Goal: Transaction & Acquisition: Book appointment/travel/reservation

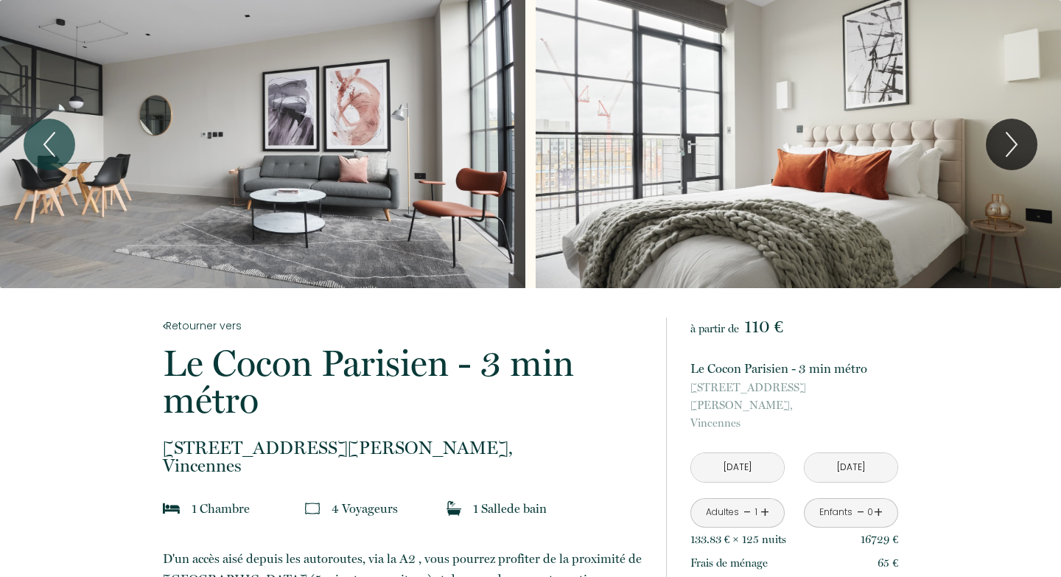
click at [407, 94] on div "Slideshow" at bounding box center [262, 144] width 525 height 288
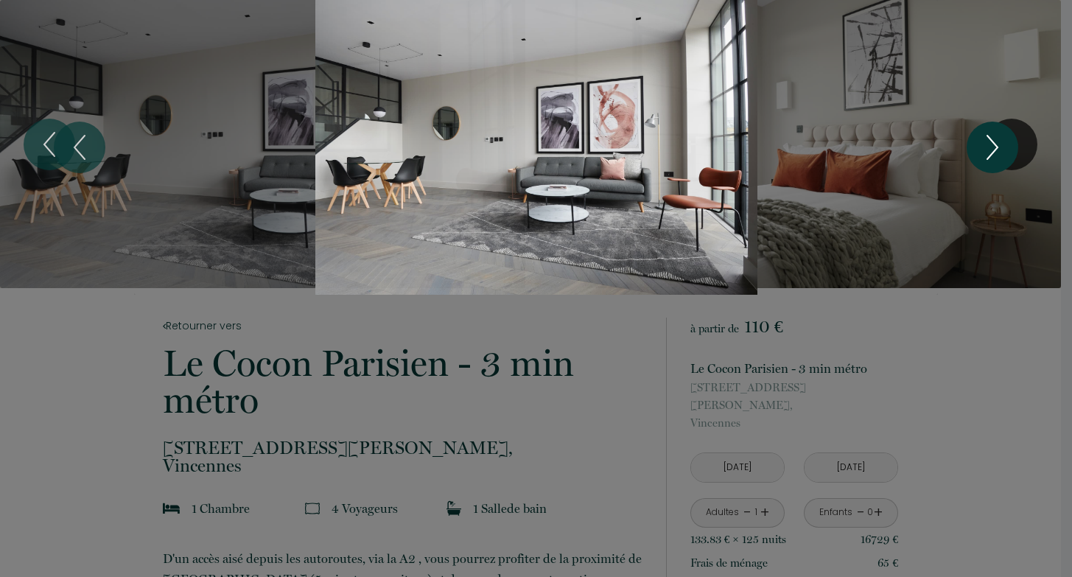
click at [1009, 144] on button "Next" at bounding box center [992, 148] width 52 height 52
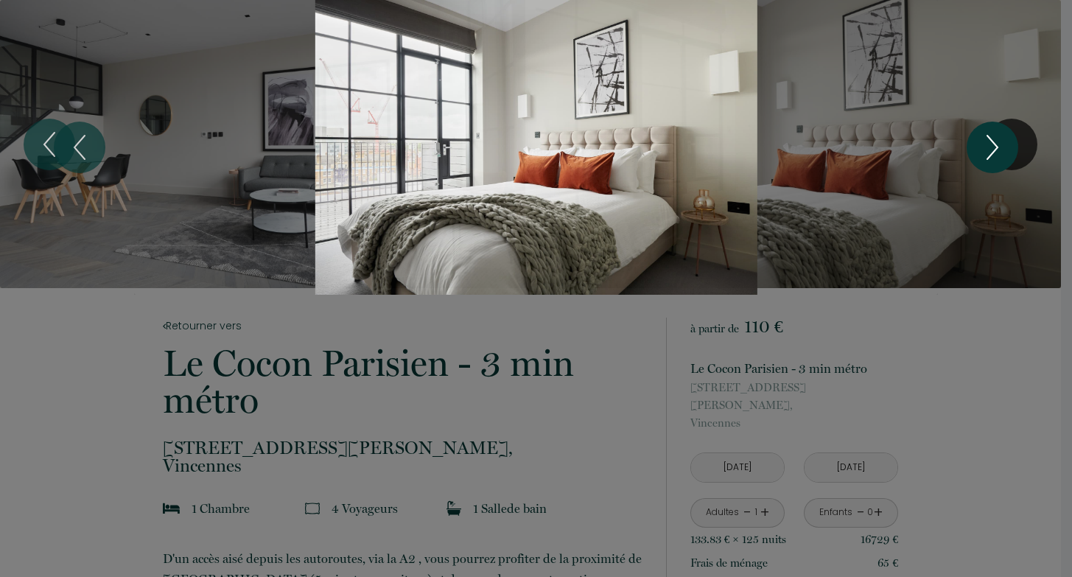
click at [1009, 144] on button "Next" at bounding box center [992, 148] width 52 height 52
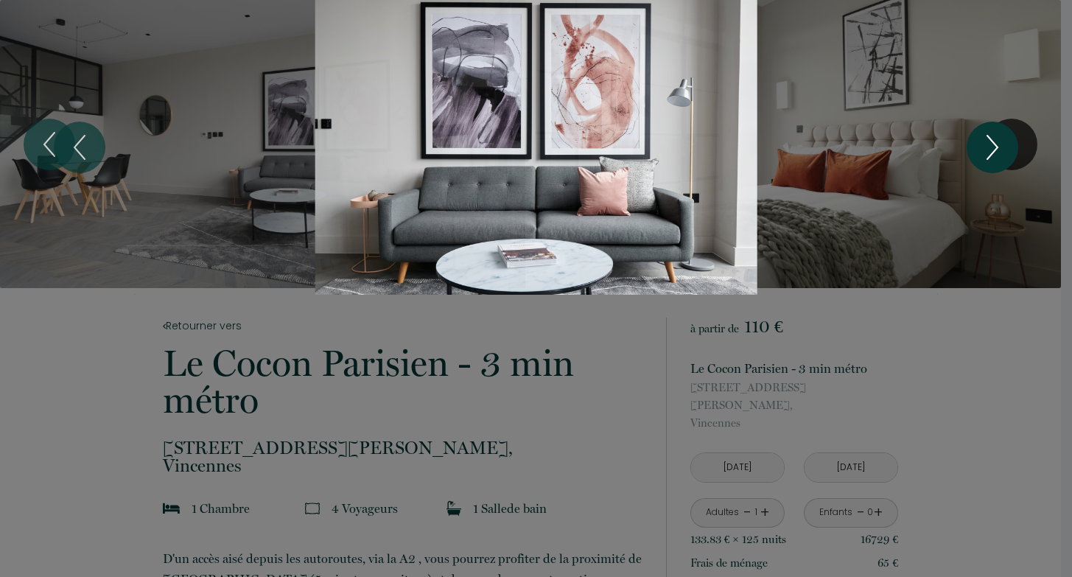
click at [1009, 144] on button "Next" at bounding box center [992, 148] width 52 height 52
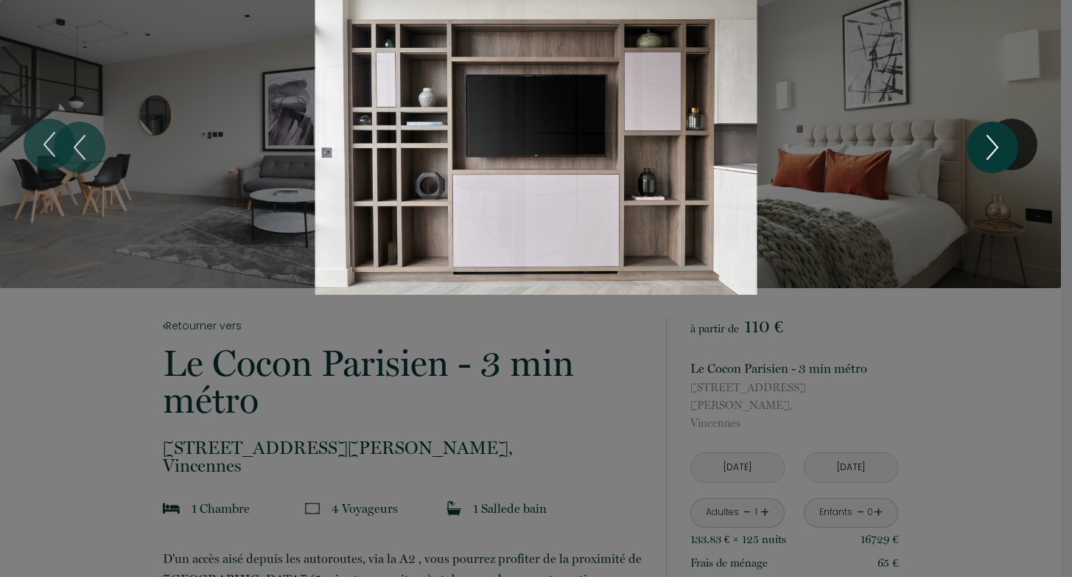
click at [1009, 144] on button "Next" at bounding box center [992, 148] width 52 height 52
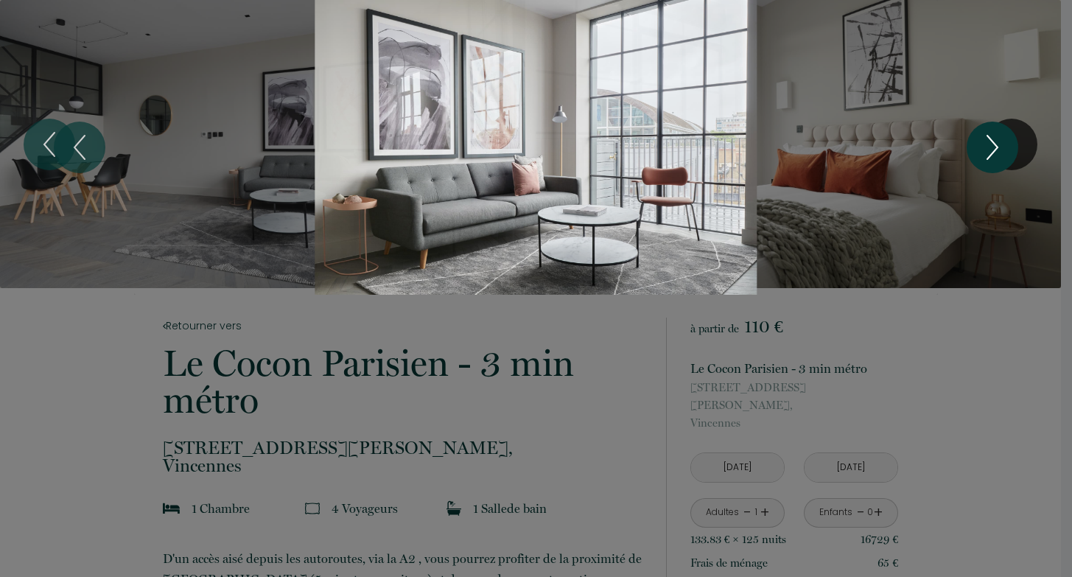
click at [1009, 144] on button "Next" at bounding box center [992, 148] width 52 height 52
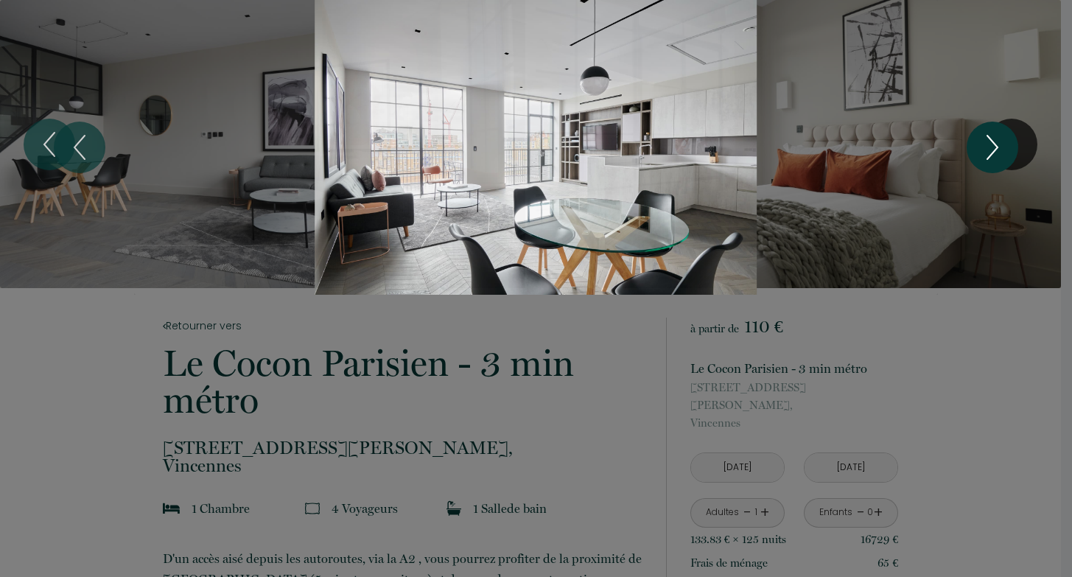
click at [1009, 144] on button "Next" at bounding box center [992, 148] width 52 height 52
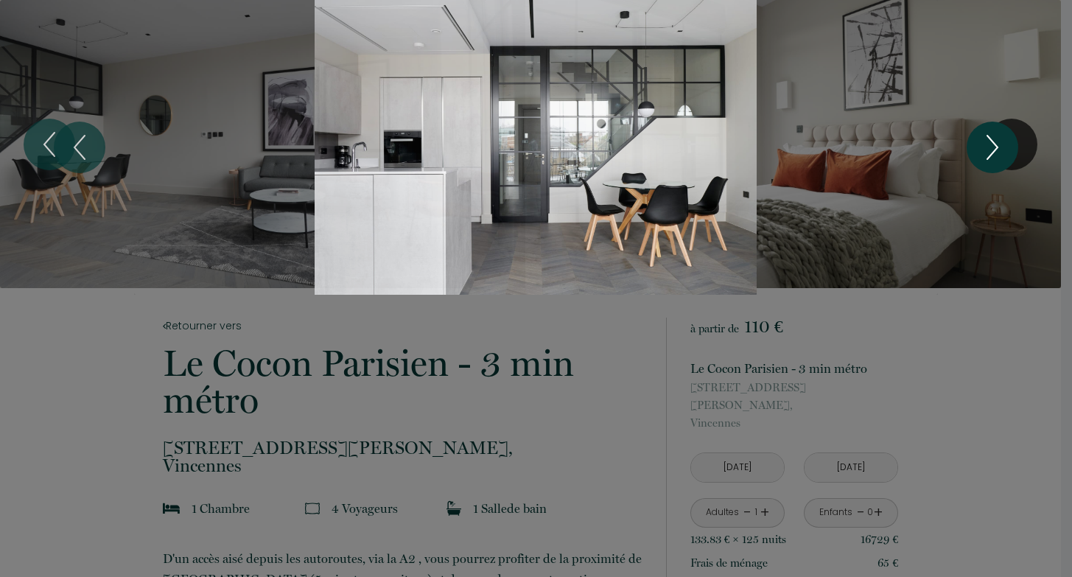
click at [1009, 144] on button "Next" at bounding box center [992, 148] width 52 height 52
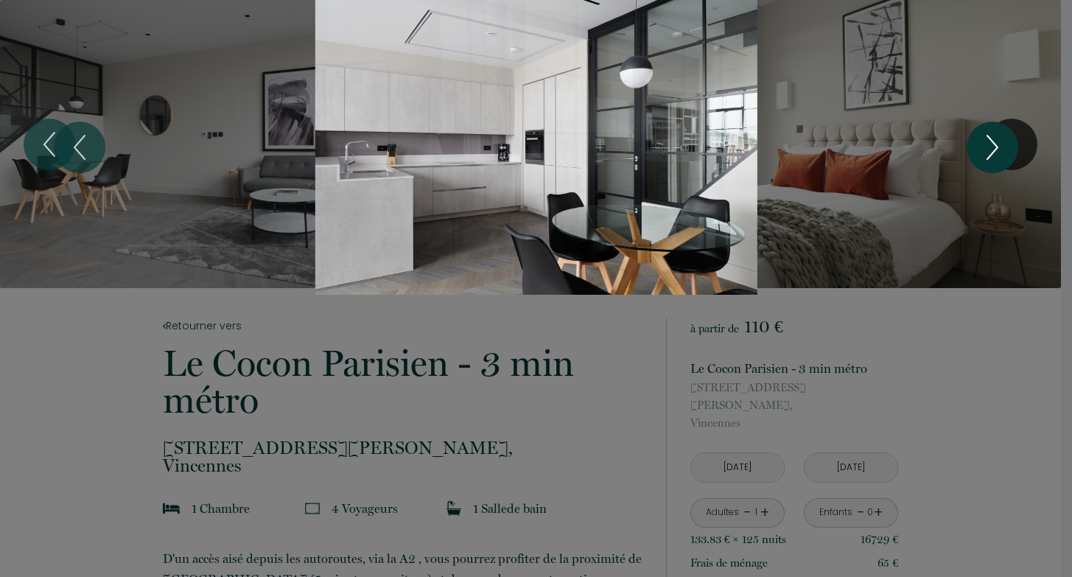
click at [1009, 144] on button "Next" at bounding box center [992, 148] width 52 height 52
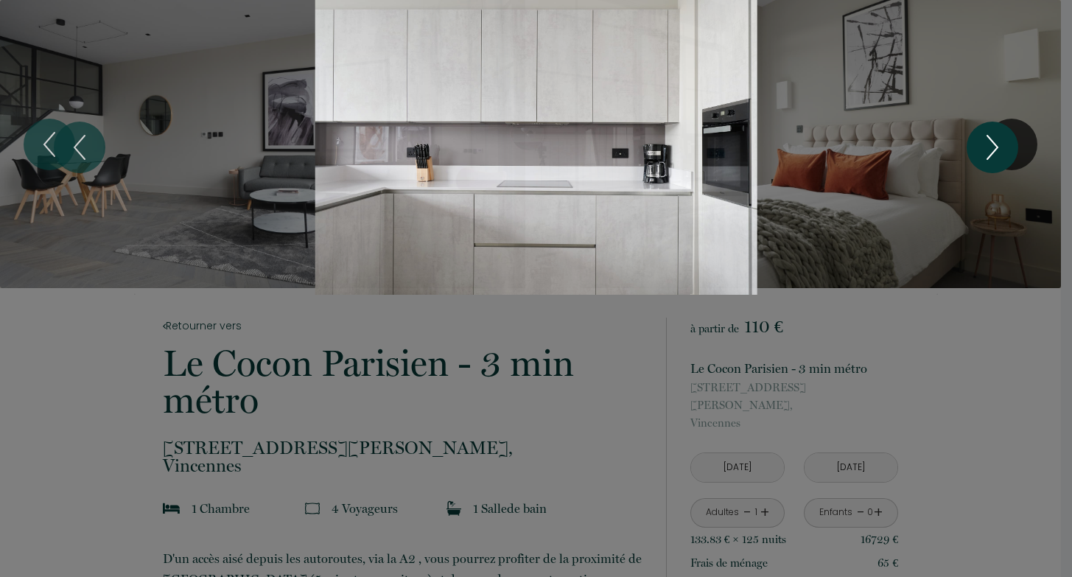
click at [1009, 144] on button "Next" at bounding box center [992, 148] width 52 height 52
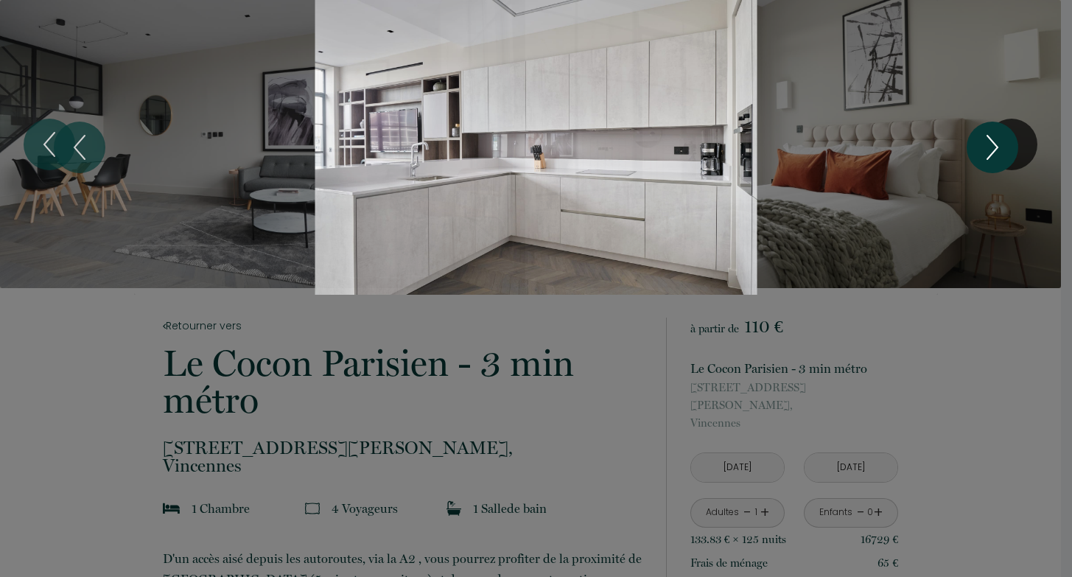
click at [1009, 144] on button "Next" at bounding box center [992, 148] width 52 height 52
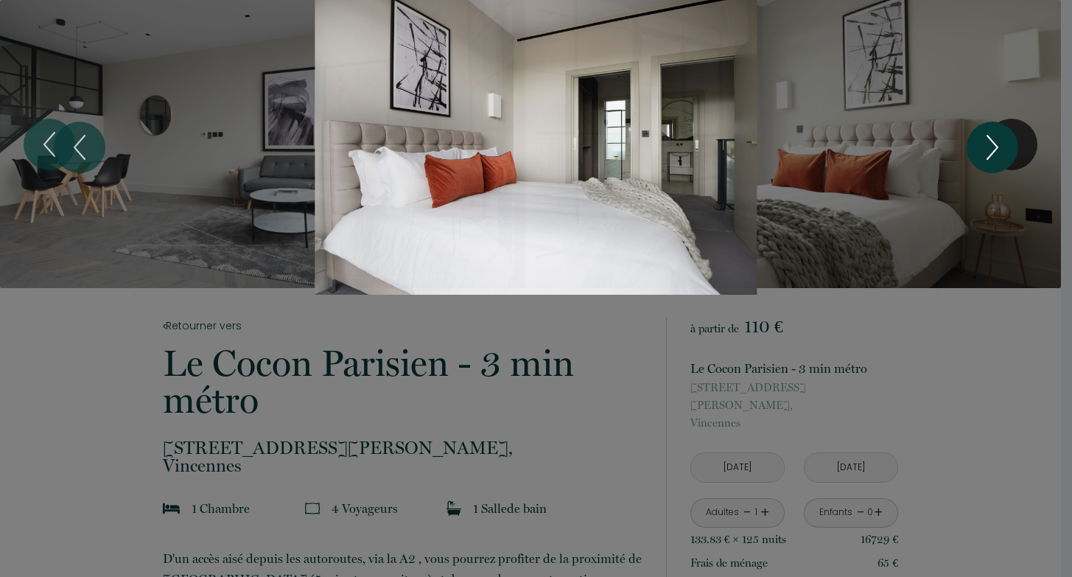
click at [1009, 144] on button "Next" at bounding box center [992, 148] width 52 height 52
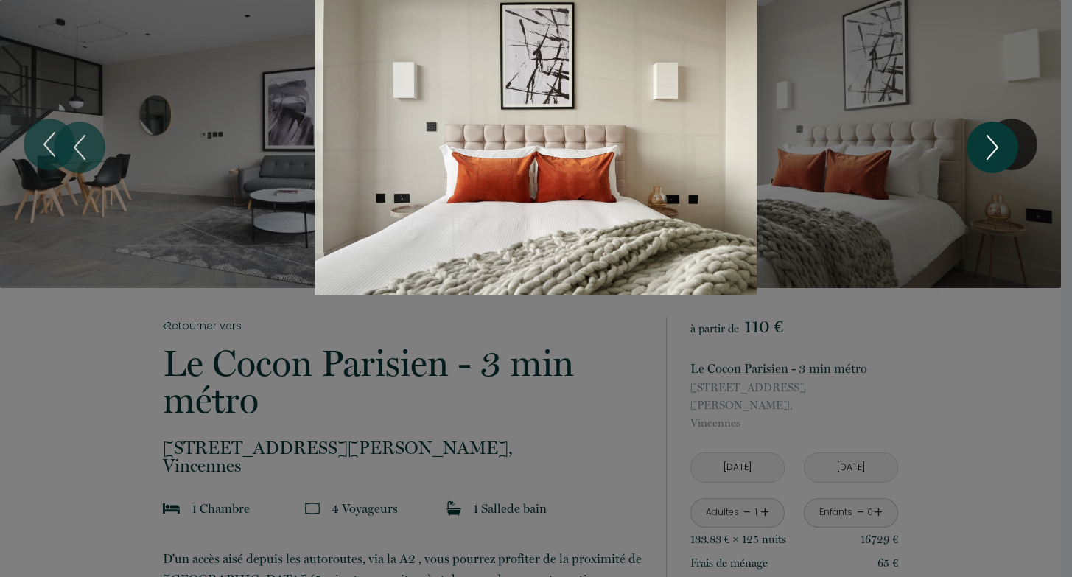
click at [1009, 144] on button "Next" at bounding box center [992, 148] width 52 height 52
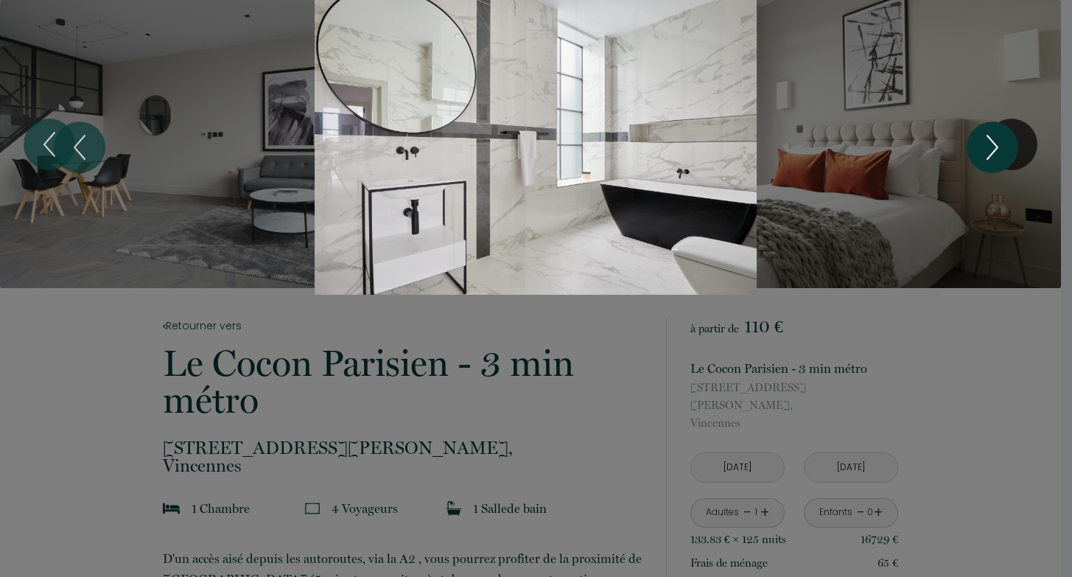
click at [1009, 144] on button "Next" at bounding box center [992, 148] width 52 height 52
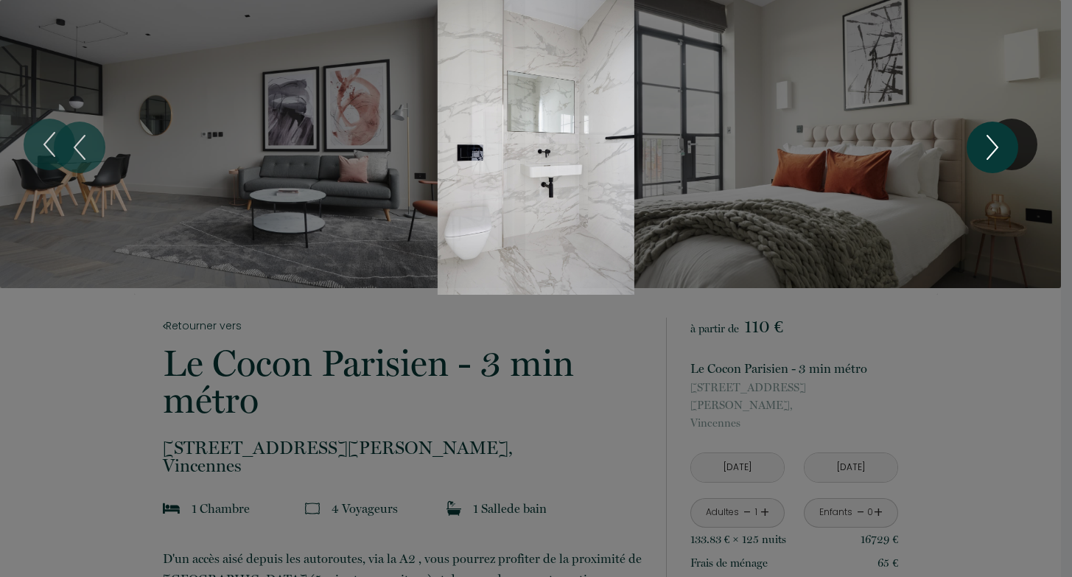
click at [1009, 144] on button "Next" at bounding box center [992, 148] width 52 height 52
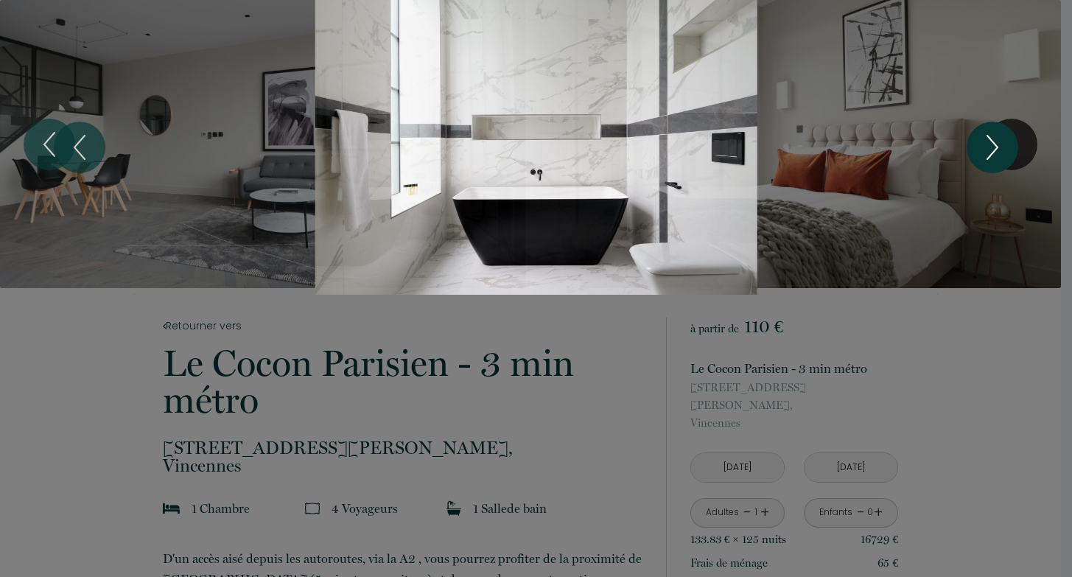
click at [1009, 144] on button "Next" at bounding box center [992, 148] width 52 height 52
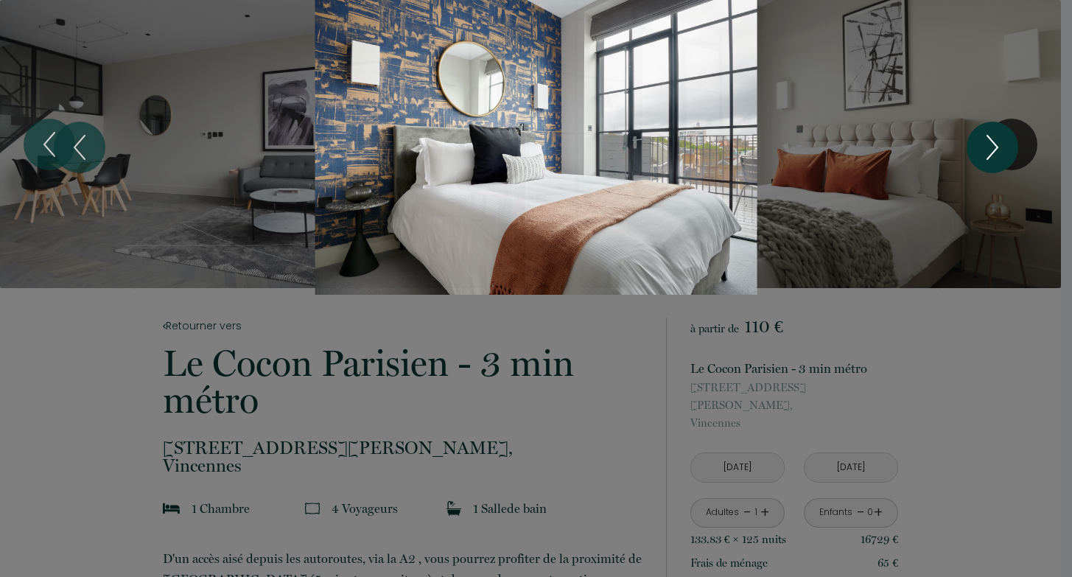
click at [1009, 144] on button "Next" at bounding box center [992, 148] width 52 height 52
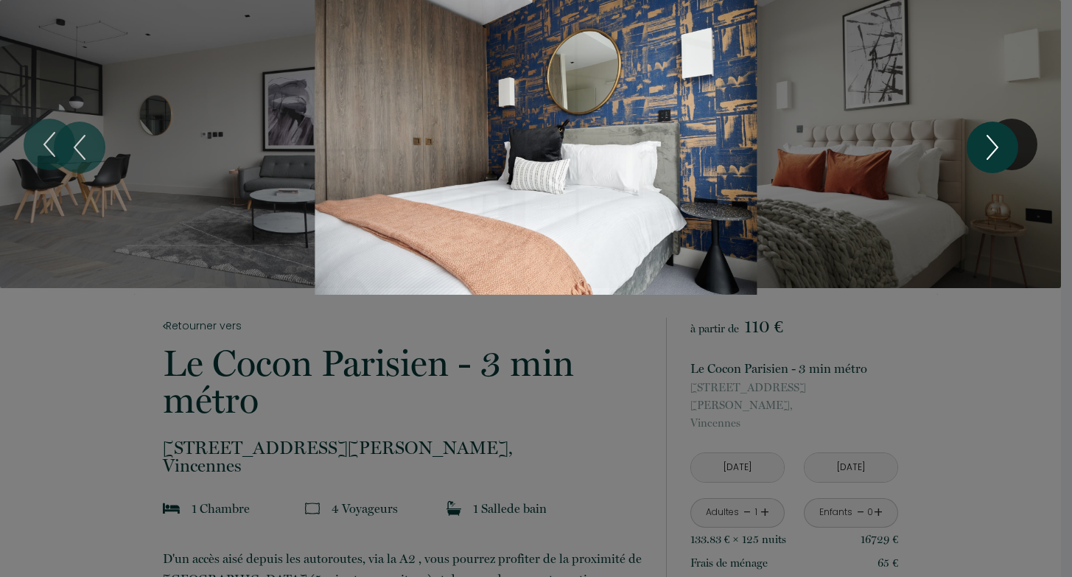
click at [1009, 144] on button "Next" at bounding box center [992, 148] width 52 height 52
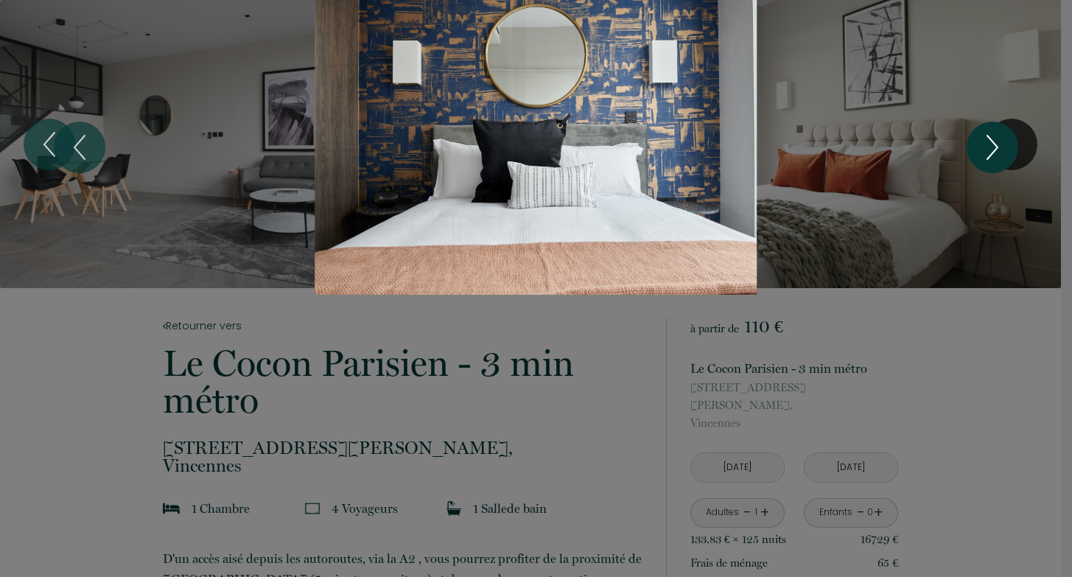
click at [1009, 144] on button "Next" at bounding box center [992, 148] width 52 height 52
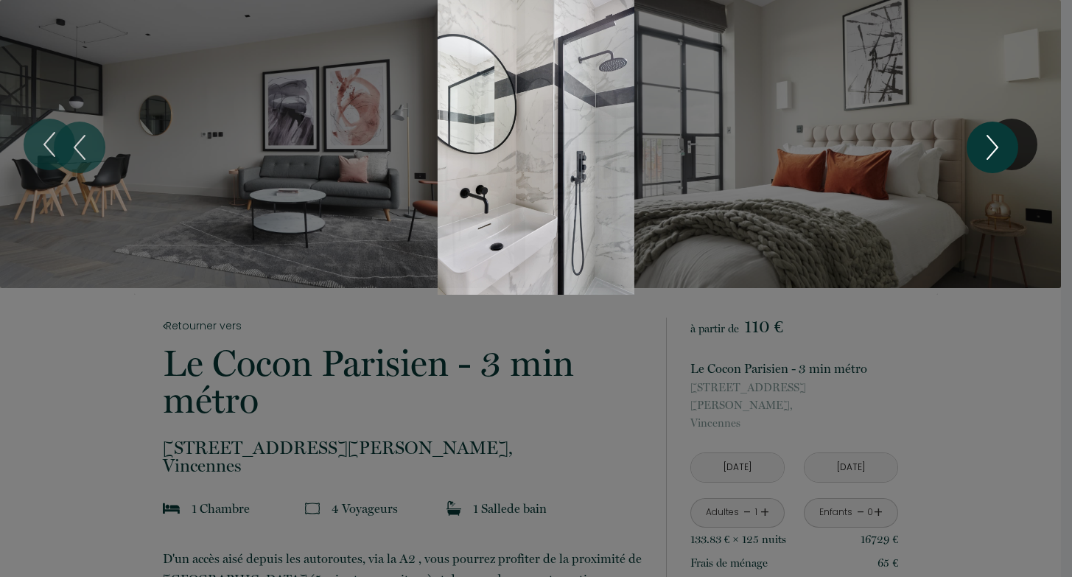
click at [1009, 144] on button "Next" at bounding box center [992, 148] width 52 height 52
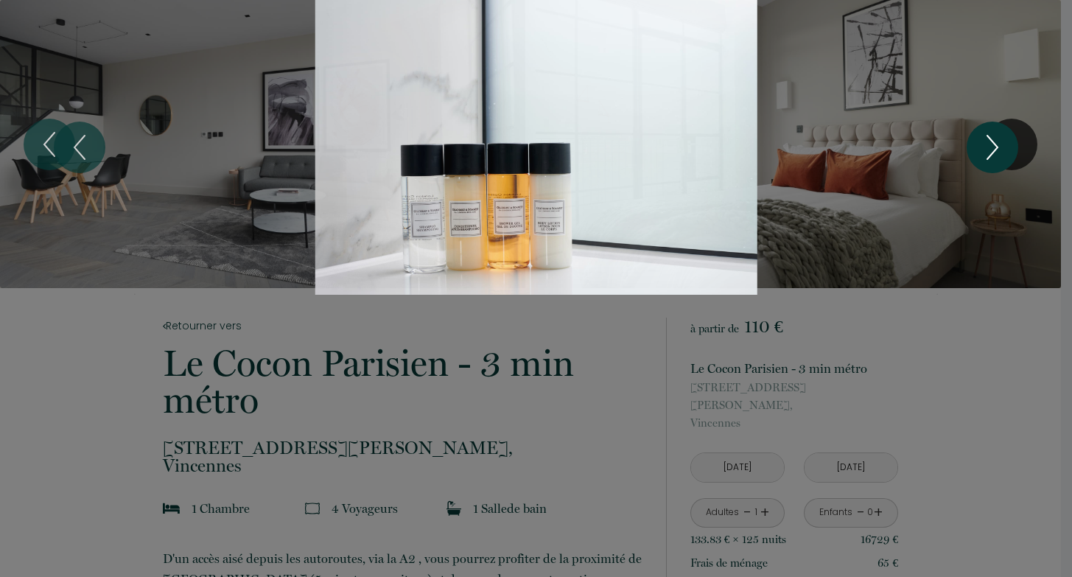
click at [1009, 144] on button "Next" at bounding box center [992, 148] width 52 height 52
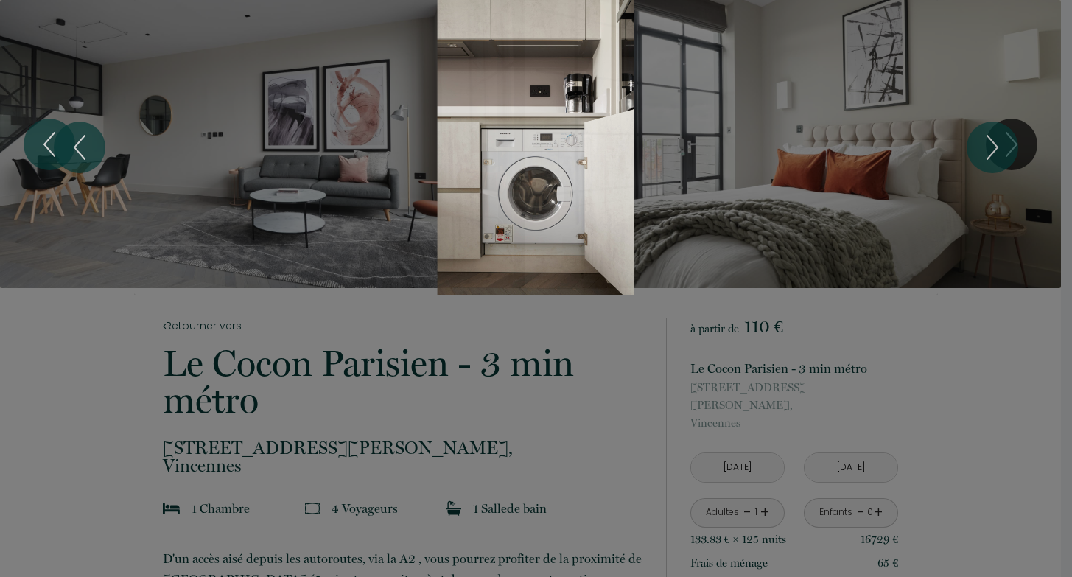
click at [1005, 417] on div at bounding box center [536, 288] width 1072 height 577
click at [957, 343] on div at bounding box center [536, 288] width 1072 height 577
click at [631, 379] on div at bounding box center [536, 288] width 1072 height 577
